Goal: Transaction & Acquisition: Download file/media

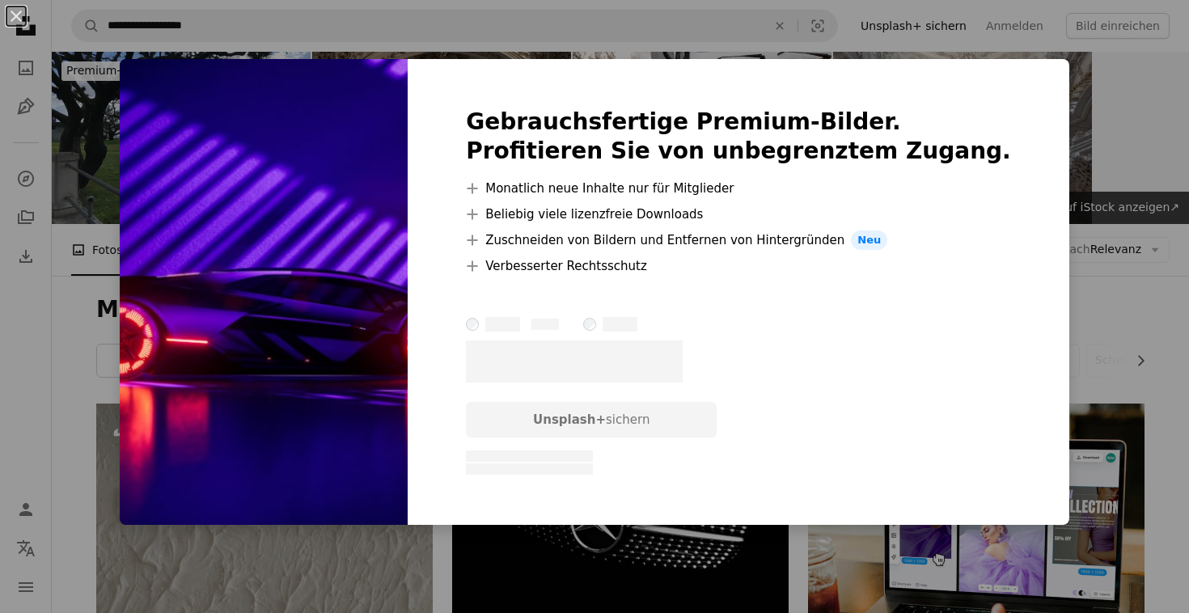
scroll to position [3920, 0]
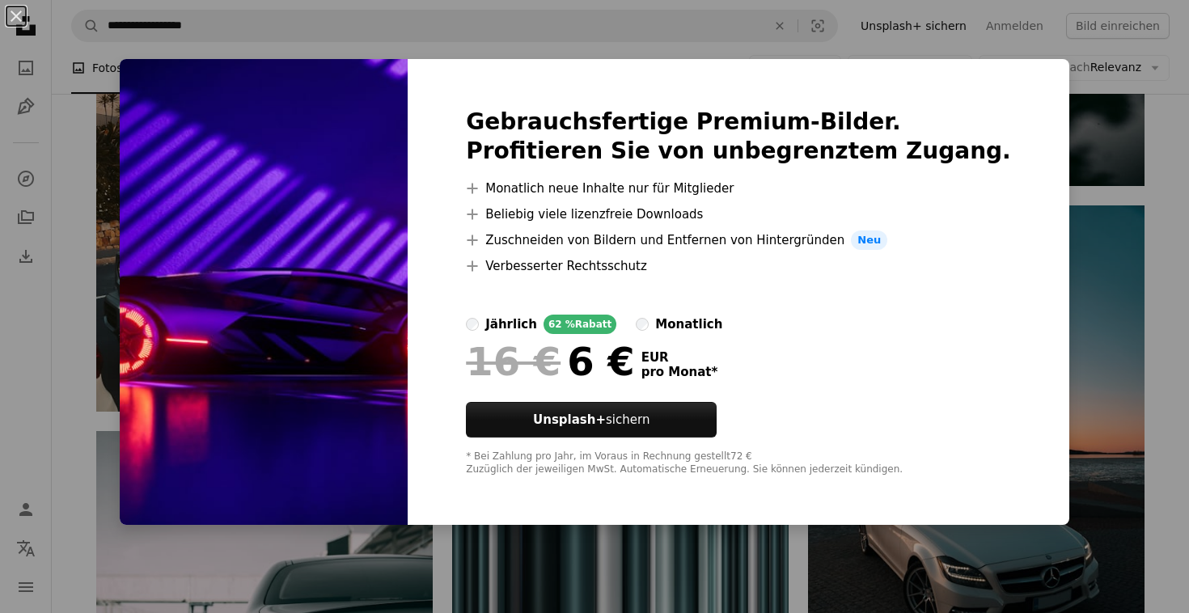
click at [1095, 326] on div "An X shape Gebrauchsfertige Premium-Bilder. Profitieren Sie von unbegrenztem Zu…" at bounding box center [594, 306] width 1189 height 613
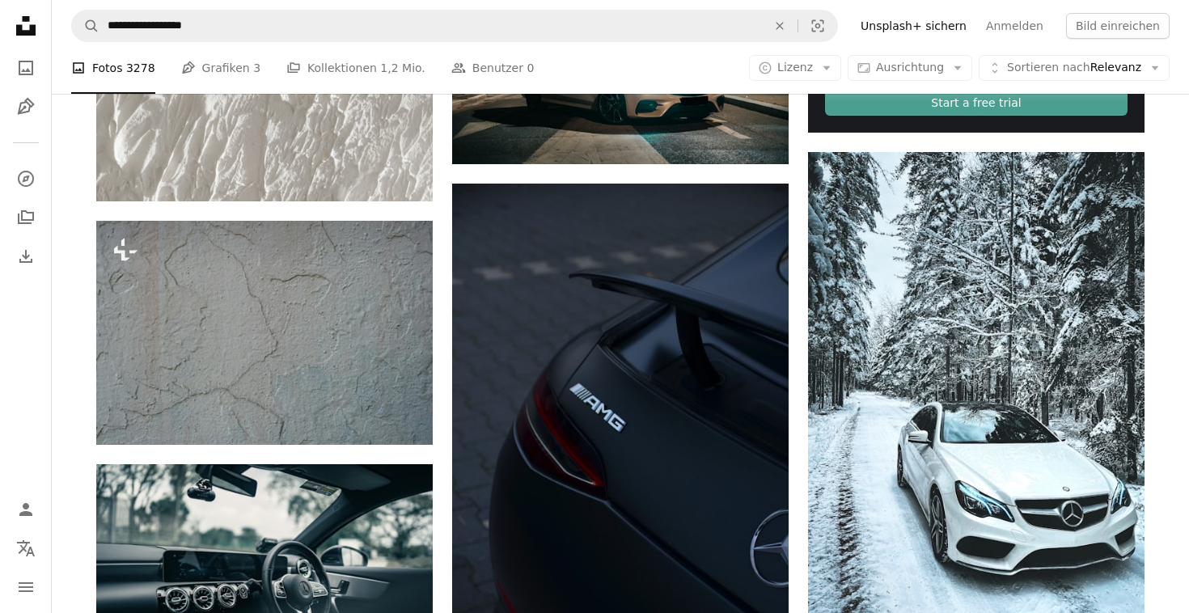
scroll to position [724, 0]
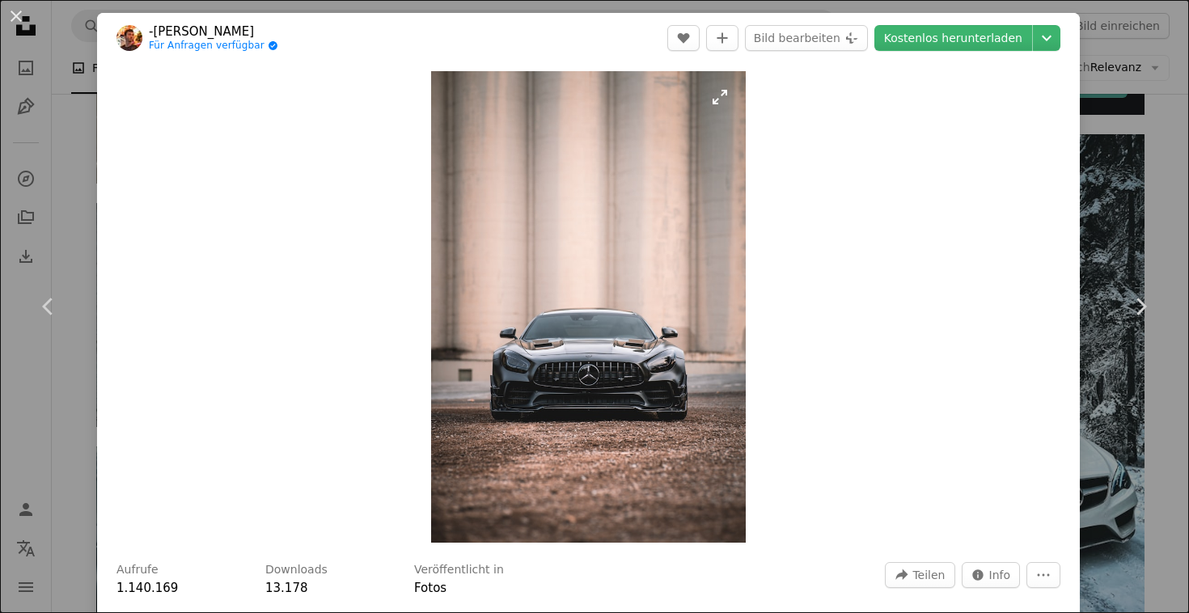
click at [729, 99] on img "Dieses Bild heranzoomen" at bounding box center [588, 306] width 315 height 471
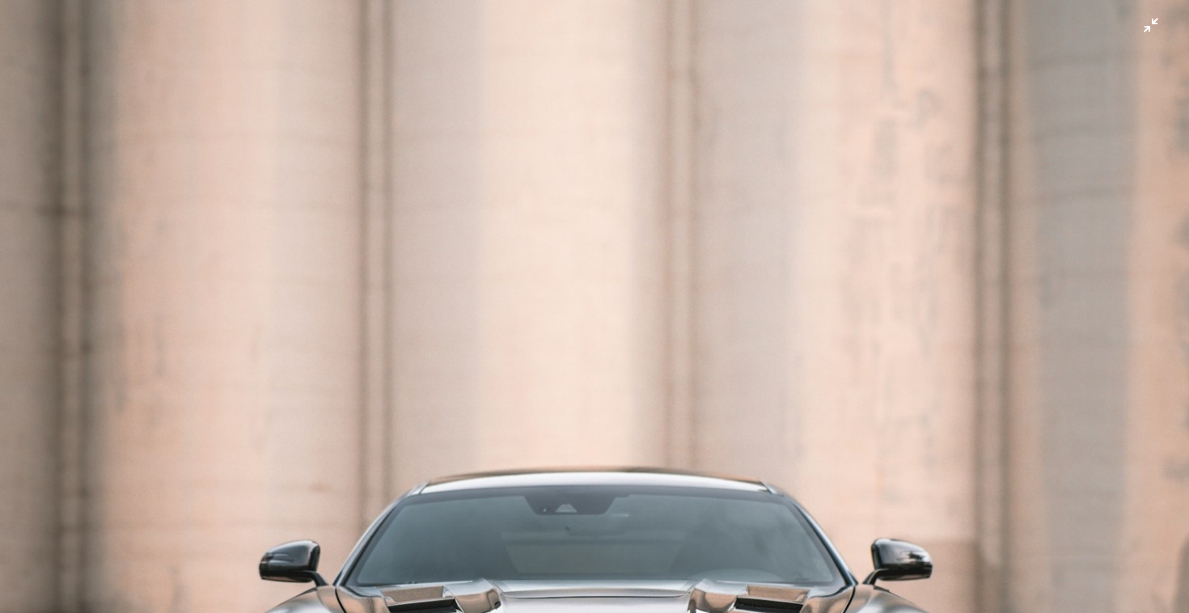
scroll to position [346, 0]
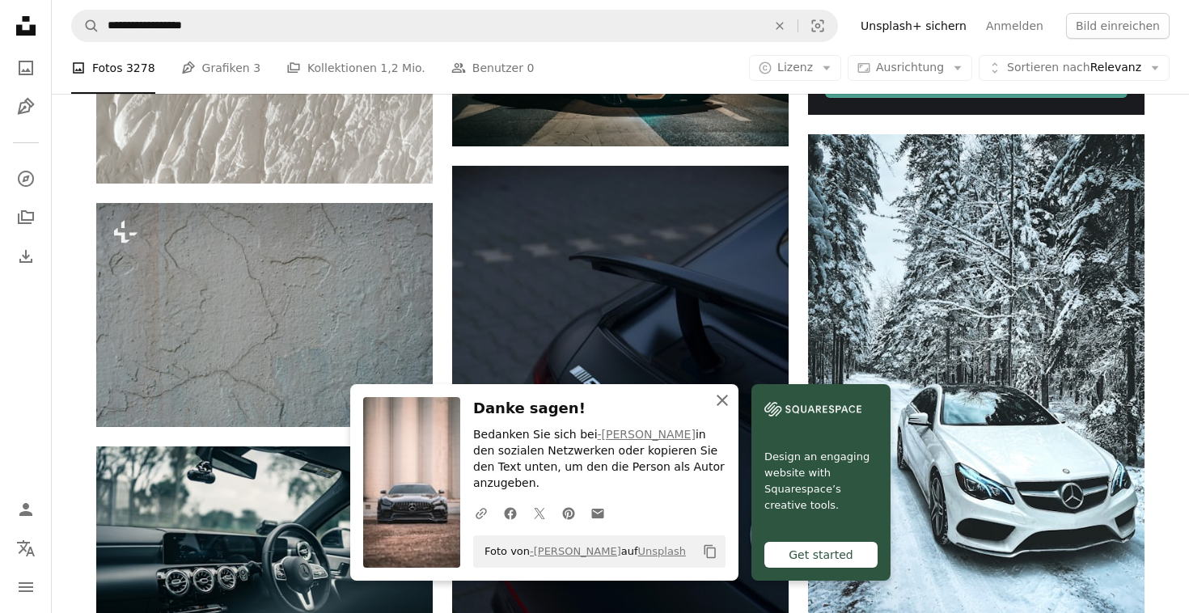
click at [732, 410] on icon "An X shape" at bounding box center [721, 400] width 19 height 19
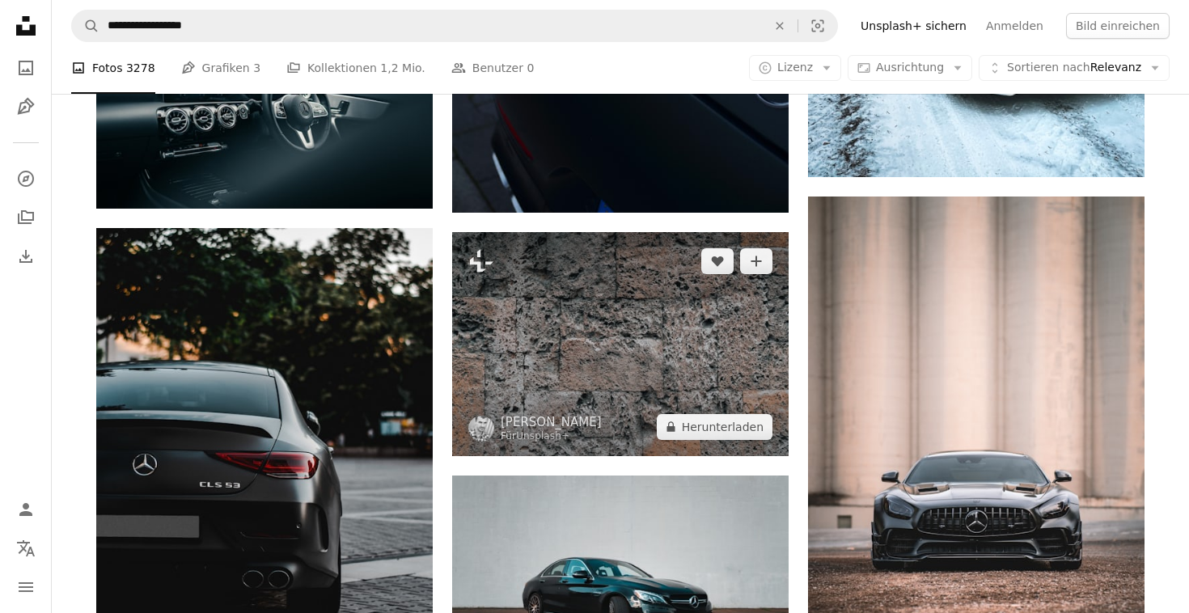
scroll to position [1232, 0]
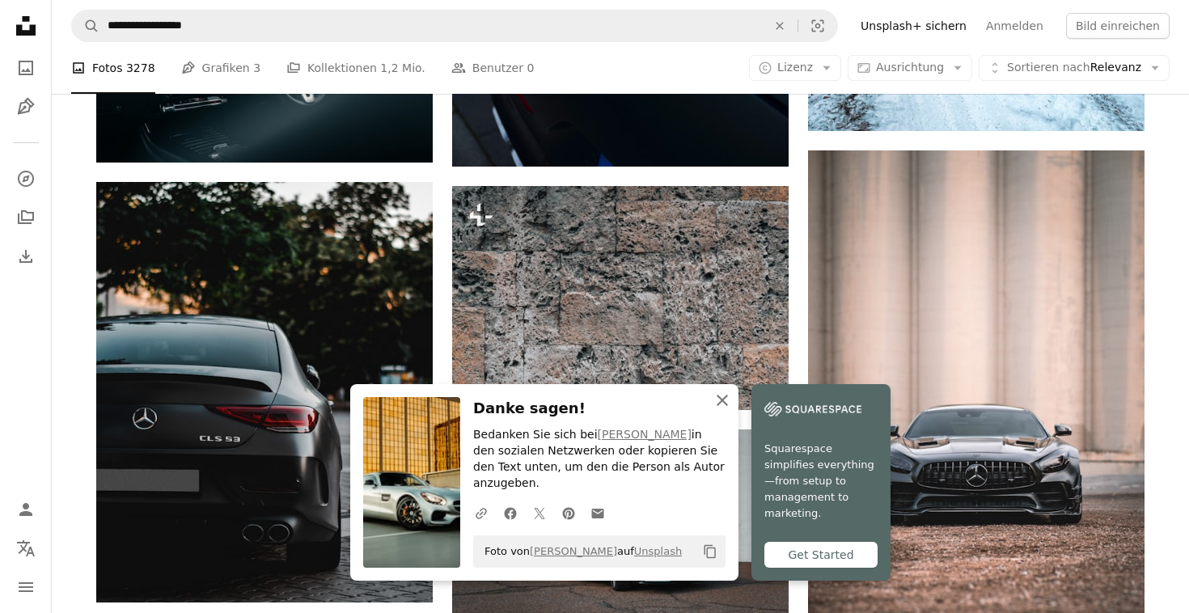
click at [732, 410] on icon "An X shape" at bounding box center [721, 400] width 19 height 19
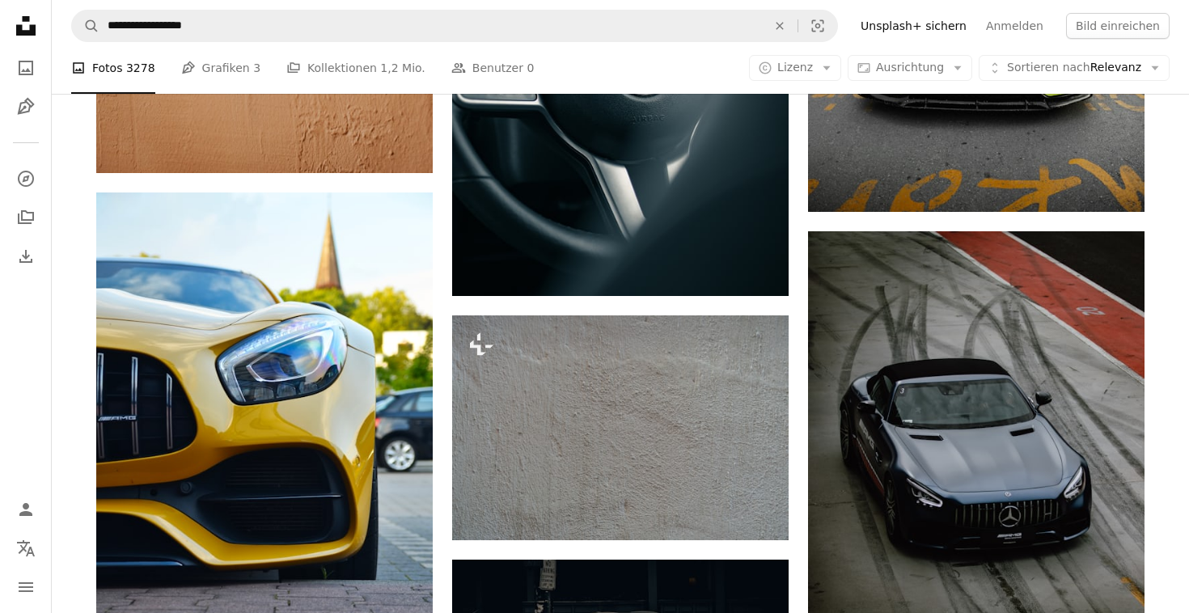
scroll to position [2603, 0]
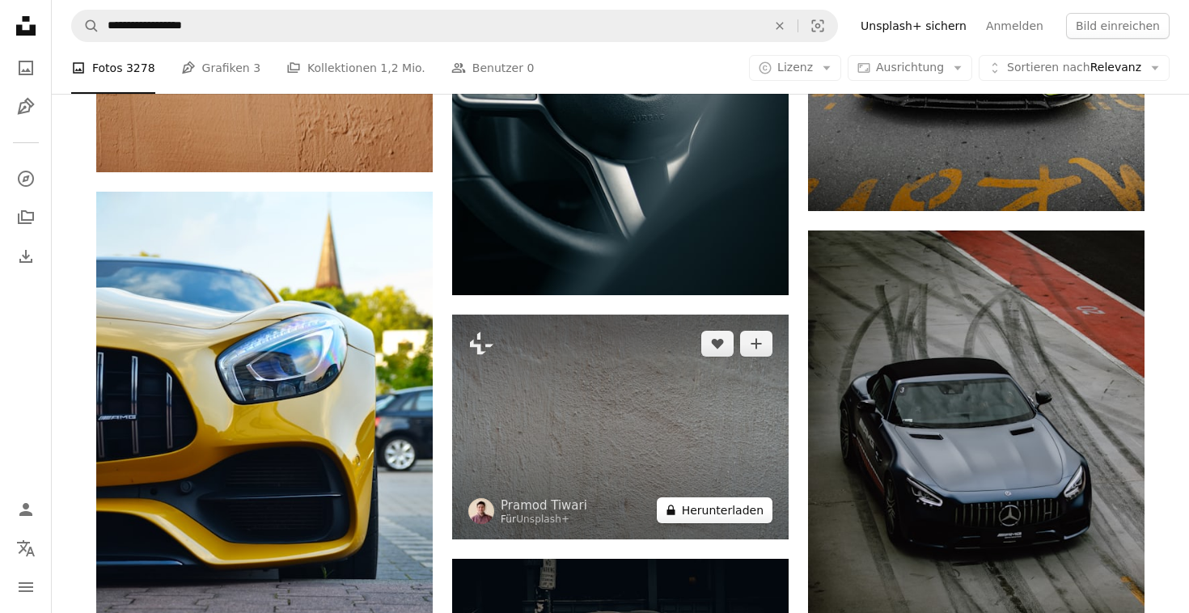
click at [728, 497] on button "A lock Herunterladen" at bounding box center [715, 510] width 116 height 26
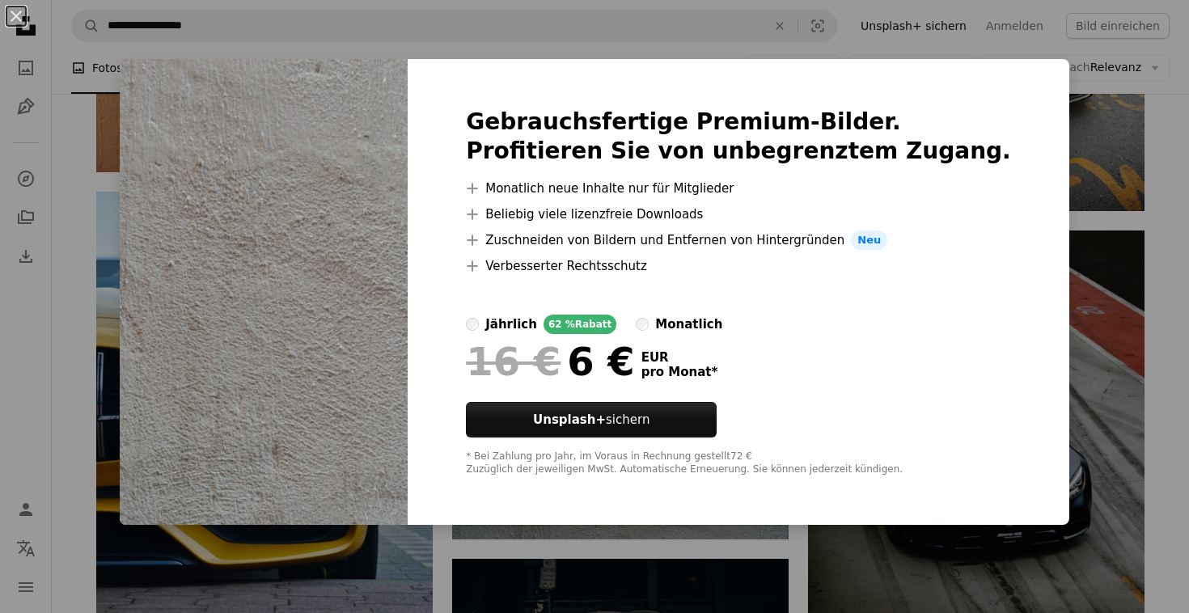
click at [446, 49] on div "An X shape Gebrauchsfertige Premium-Bilder. Profitieren Sie von unbegrenztem Zu…" at bounding box center [594, 306] width 1189 height 613
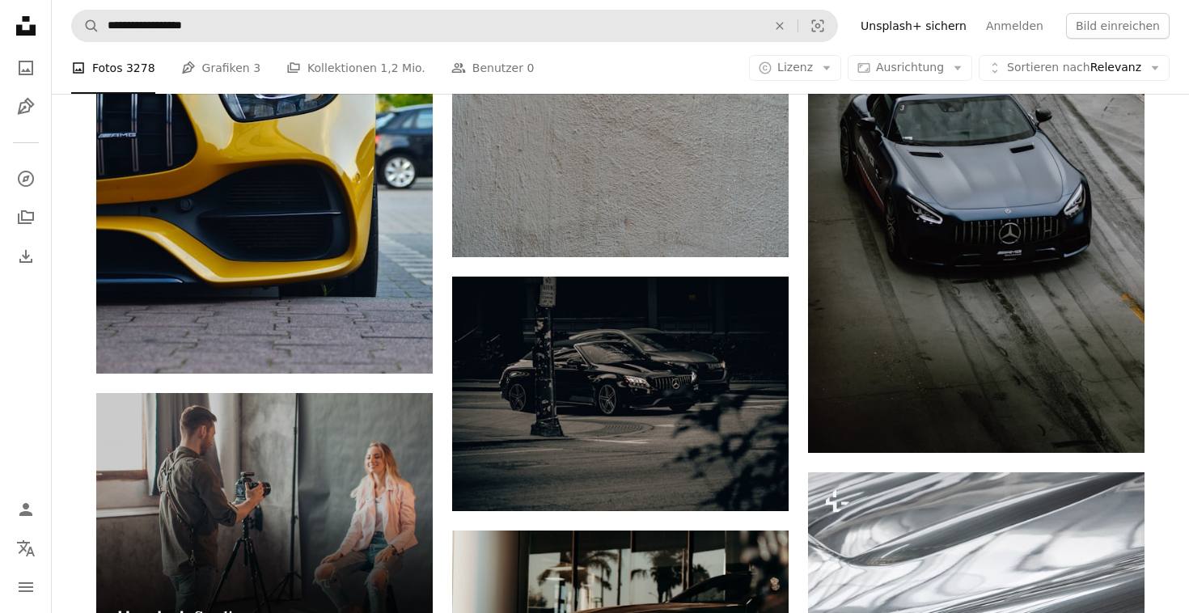
scroll to position [2822, 0]
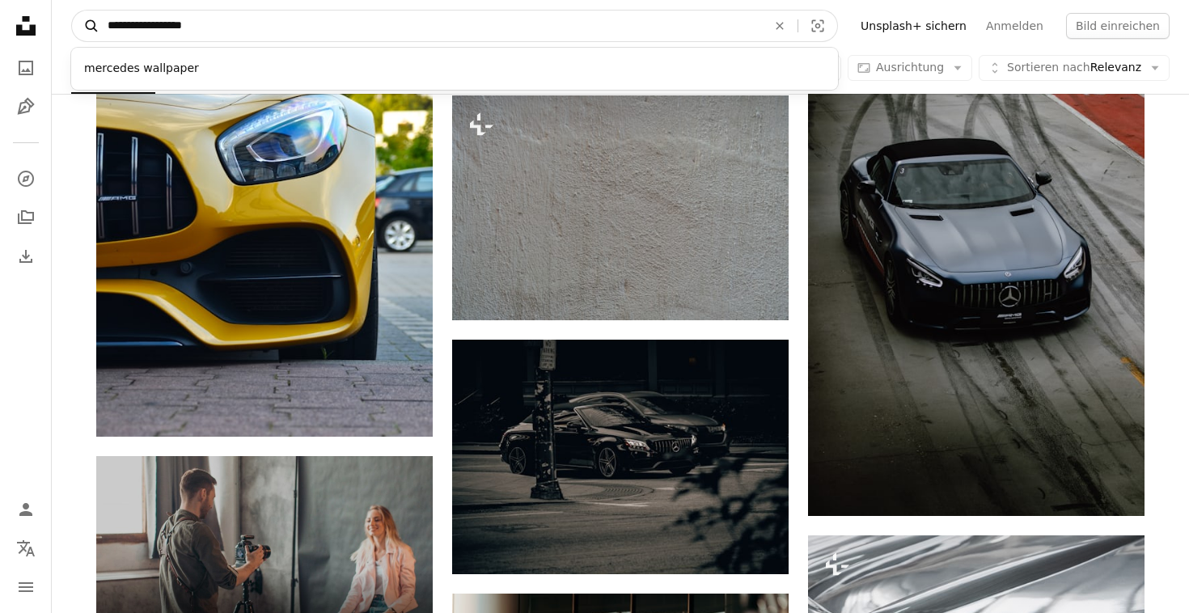
drag, startPoint x: 158, startPoint y: 29, endPoint x: 87, endPoint y: 25, distance: 71.3
click at [87, 25] on form "**********" at bounding box center [454, 26] width 767 height 32
type input "**********"
click button "A magnifying glass" at bounding box center [85, 26] width 27 height 31
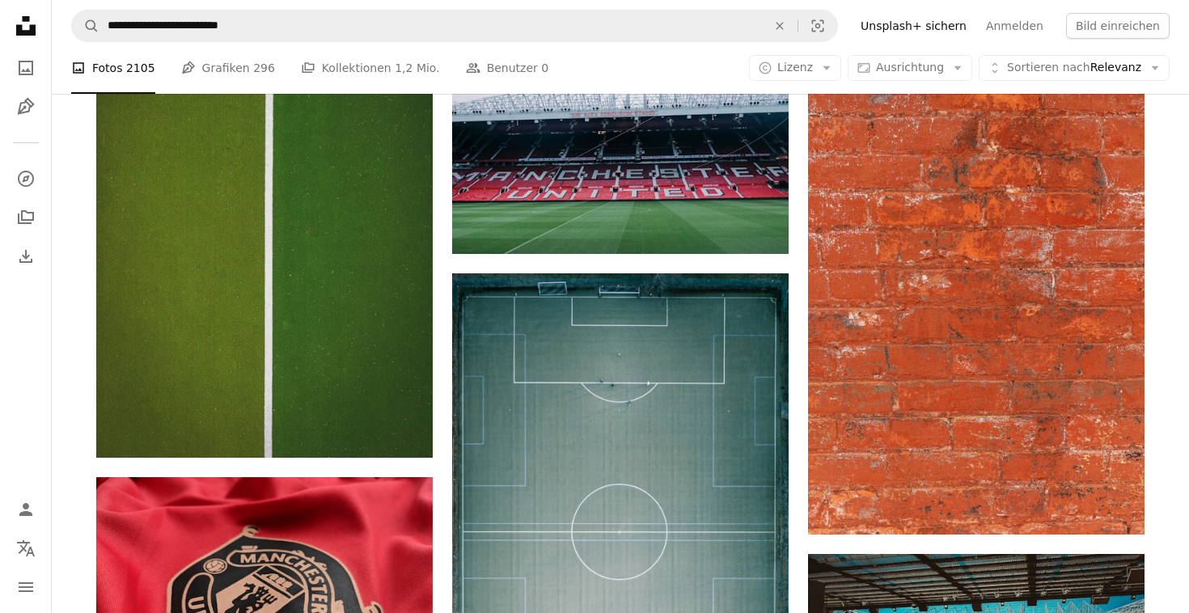
scroll to position [1084, 0]
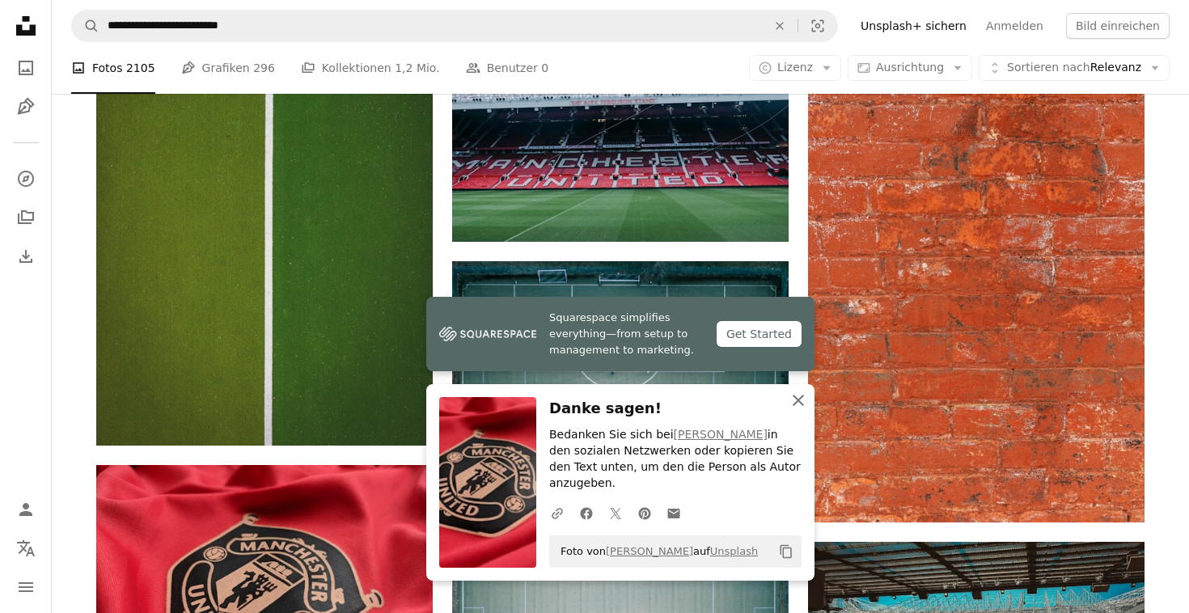
click at [795, 406] on icon "button" at bounding box center [797, 400] width 11 height 11
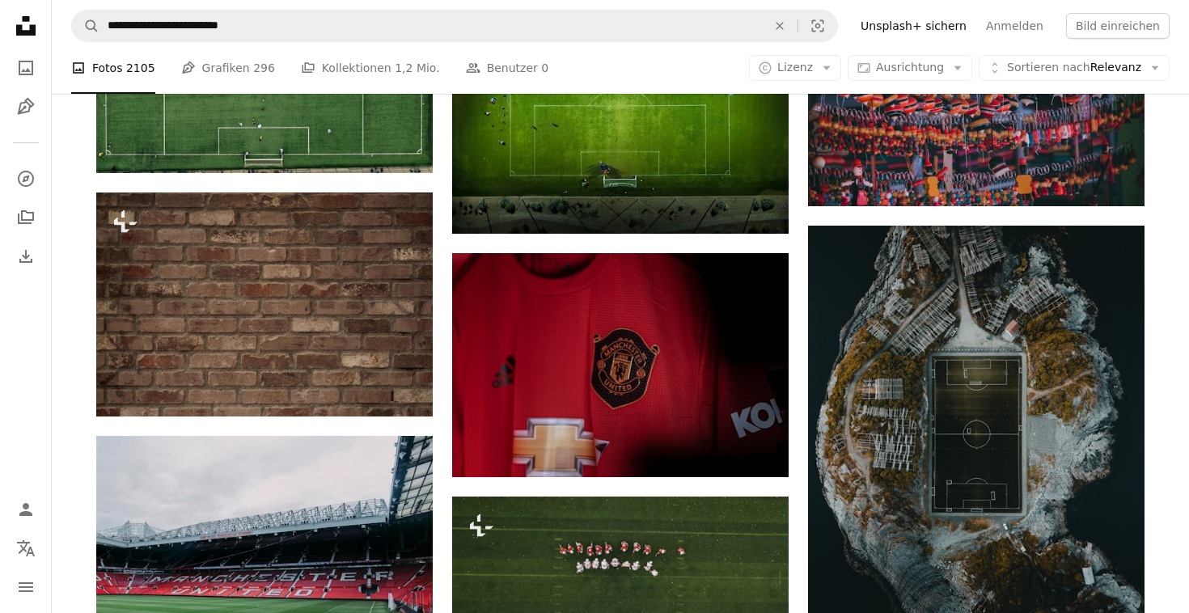
scroll to position [2170, 0]
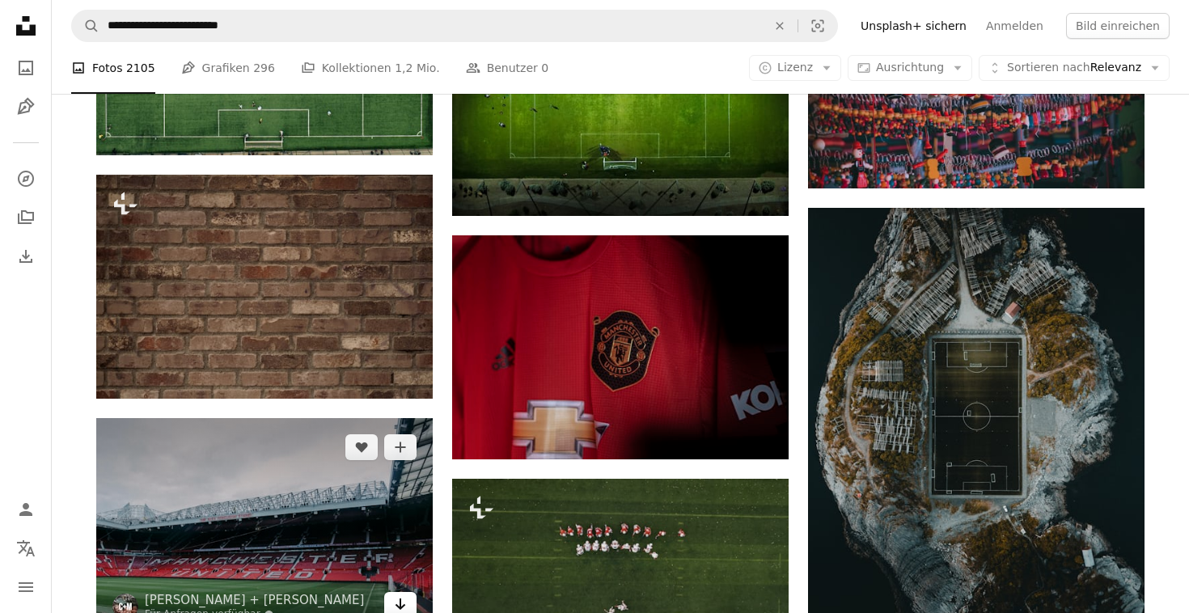
click at [404, 594] on icon "Arrow pointing down" at bounding box center [400, 603] width 13 height 19
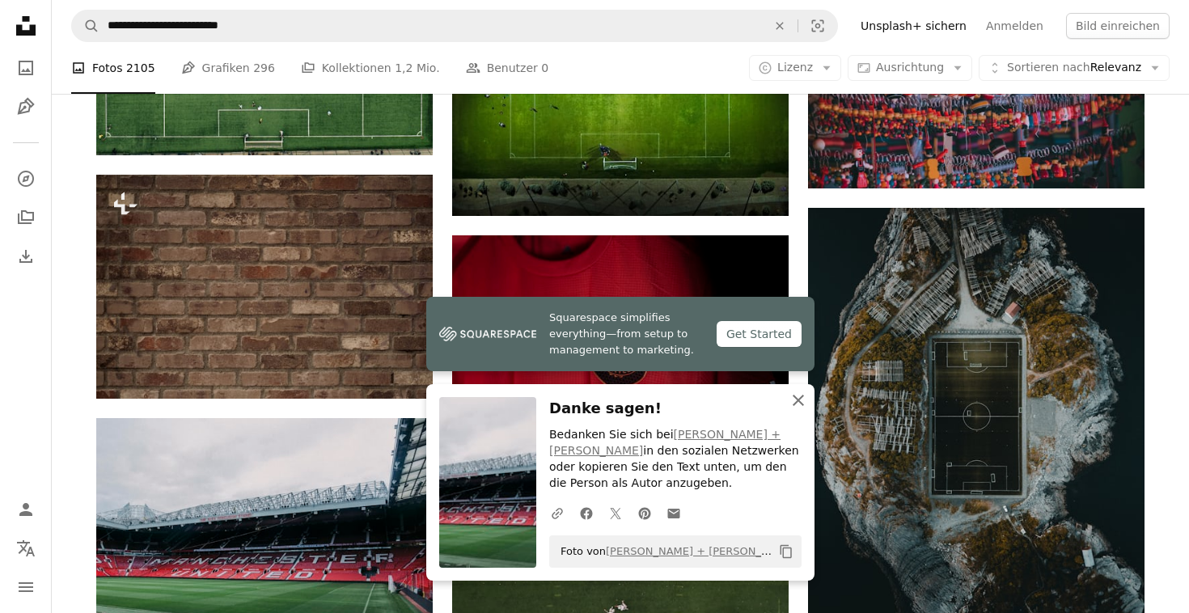
click at [793, 406] on icon "button" at bounding box center [797, 400] width 11 height 11
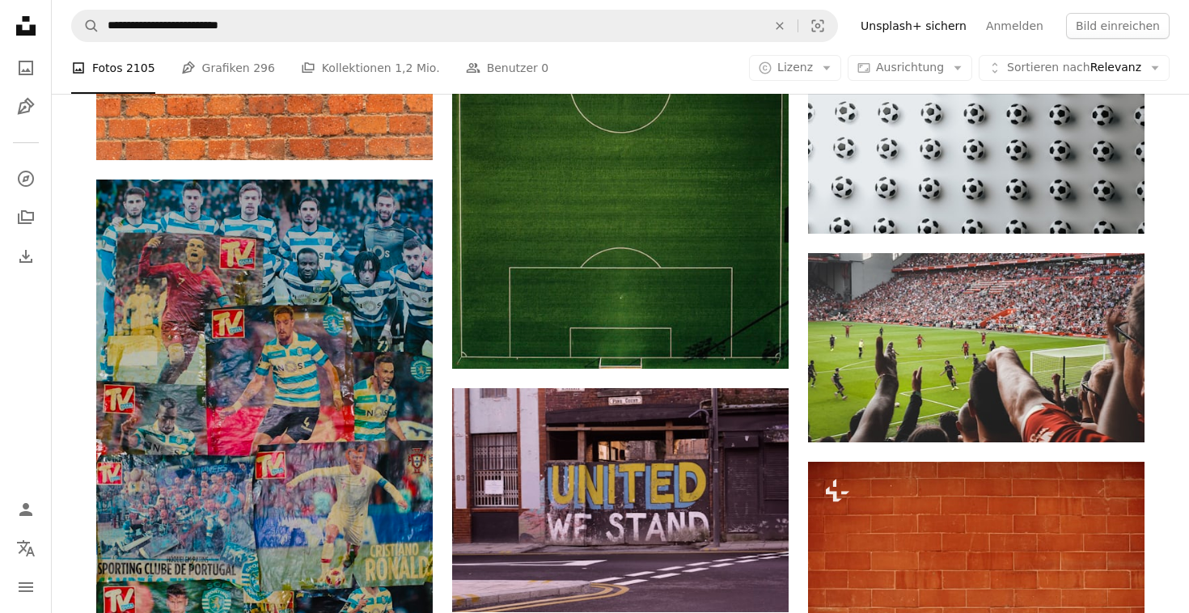
scroll to position [3504, 0]
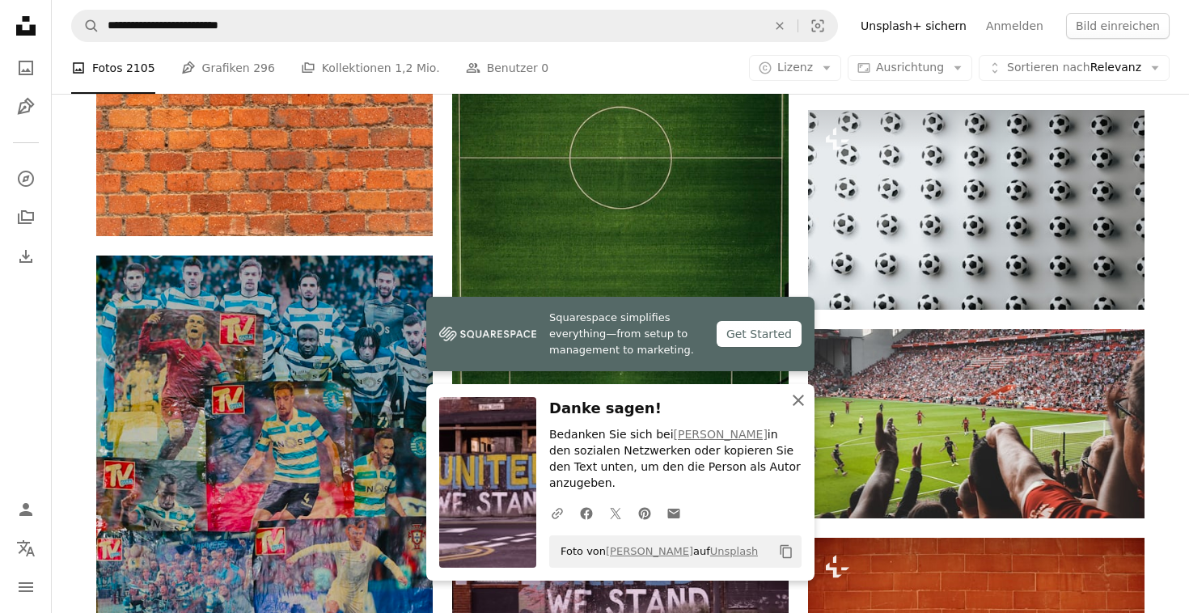
click at [800, 406] on icon "button" at bounding box center [797, 400] width 11 height 11
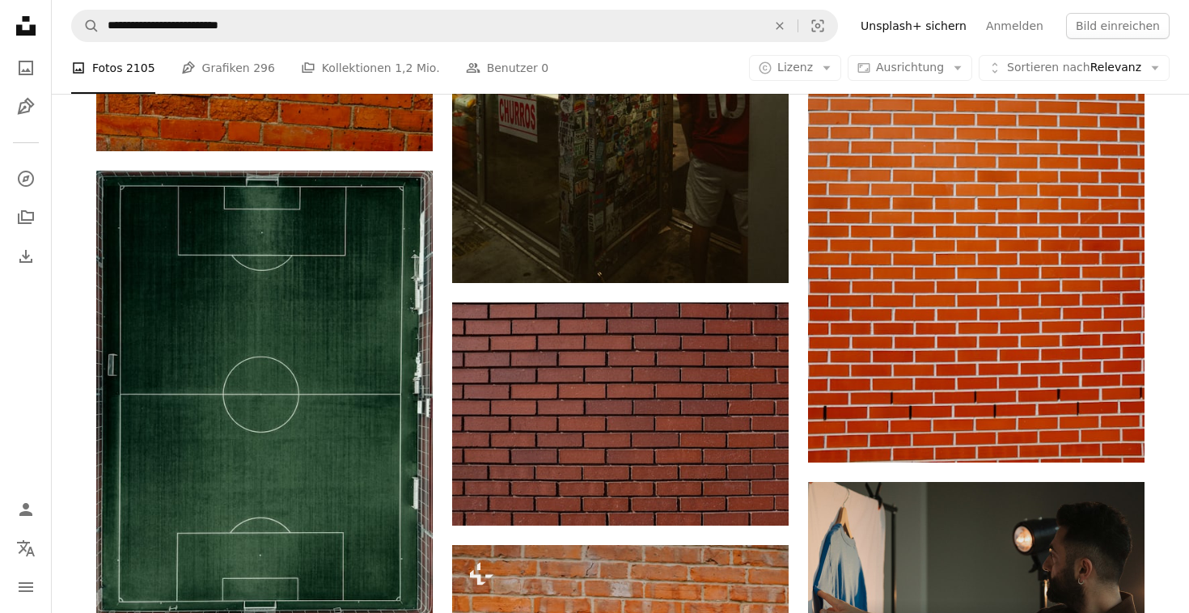
scroll to position [5042, 0]
